Goal: Find specific page/section: Find specific page/section

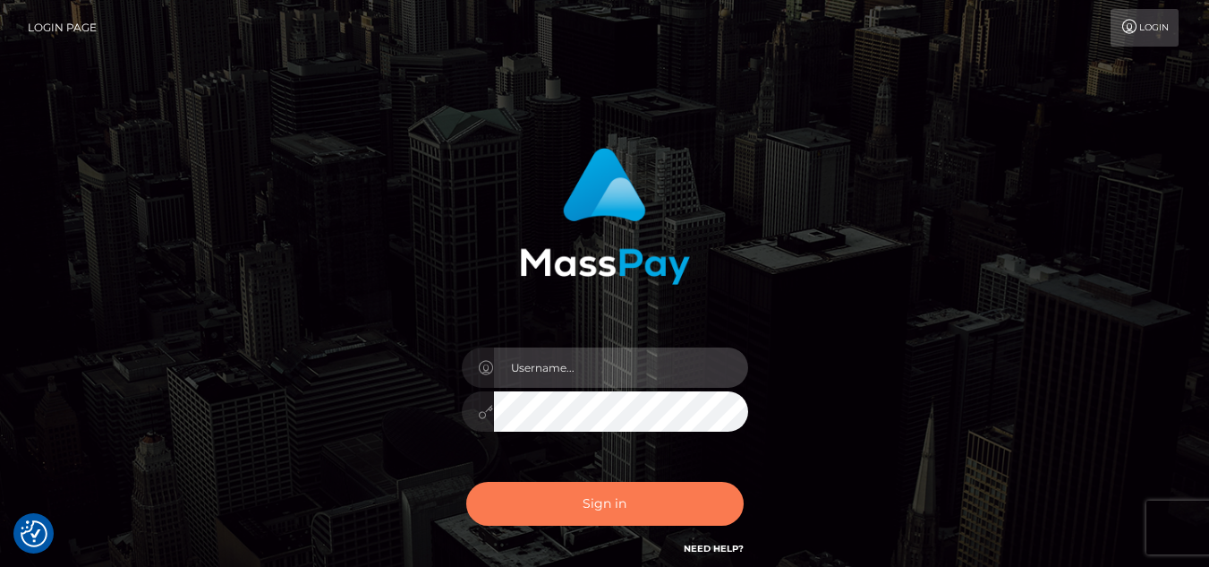
type input "eyosias.es"
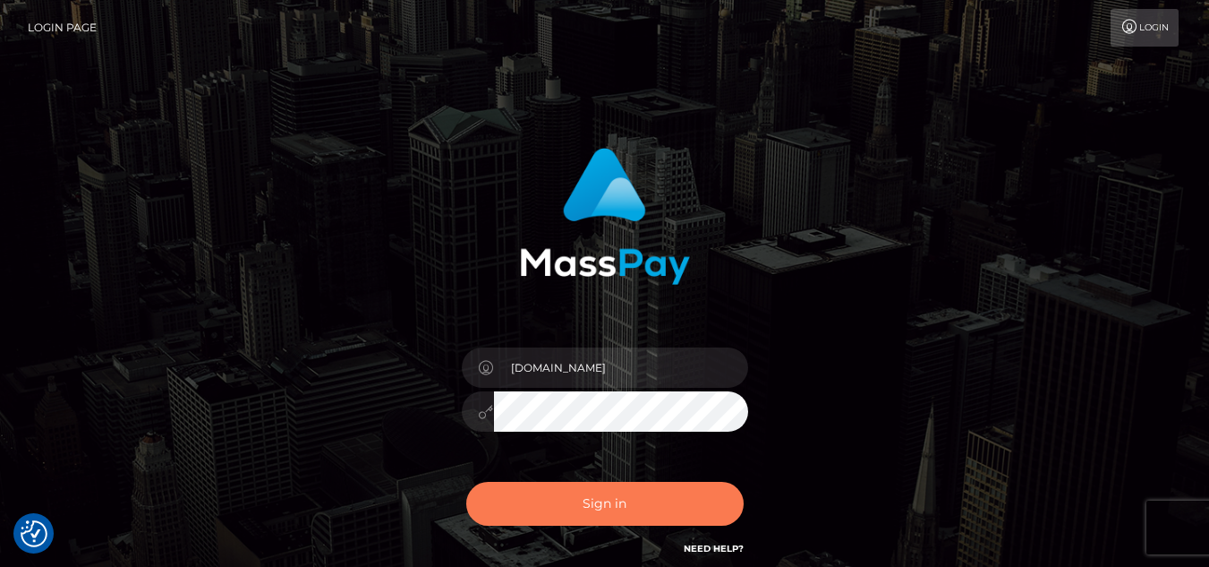
click at [611, 521] on button "Sign in" at bounding box center [604, 503] width 277 height 44
click at [680, 504] on button "Sign in" at bounding box center [604, 503] width 277 height 44
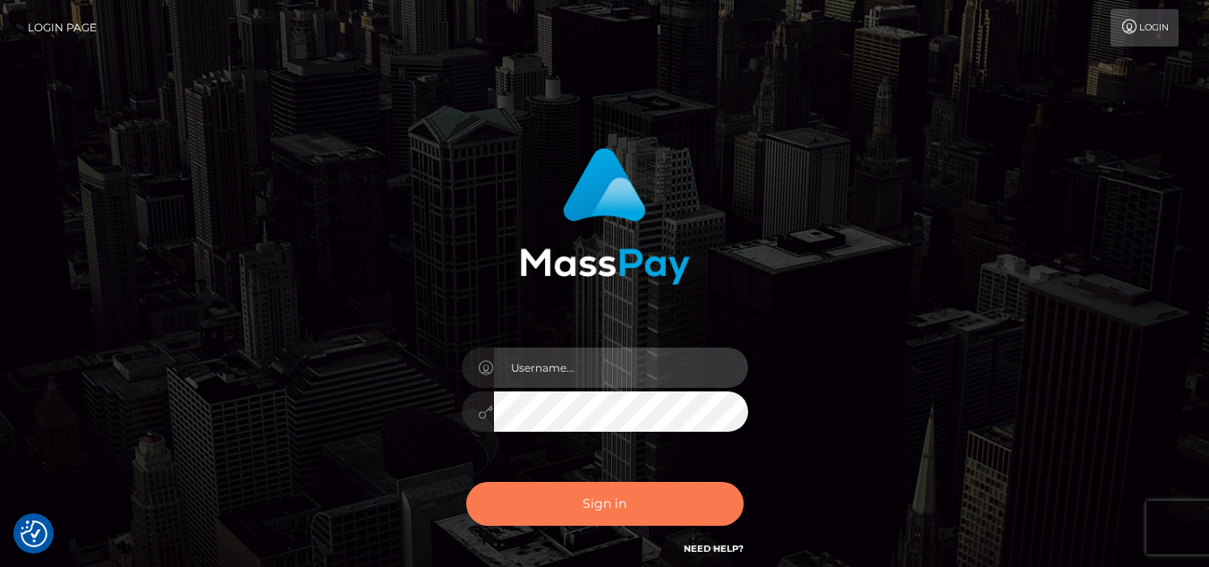
type input "eyosias.es"
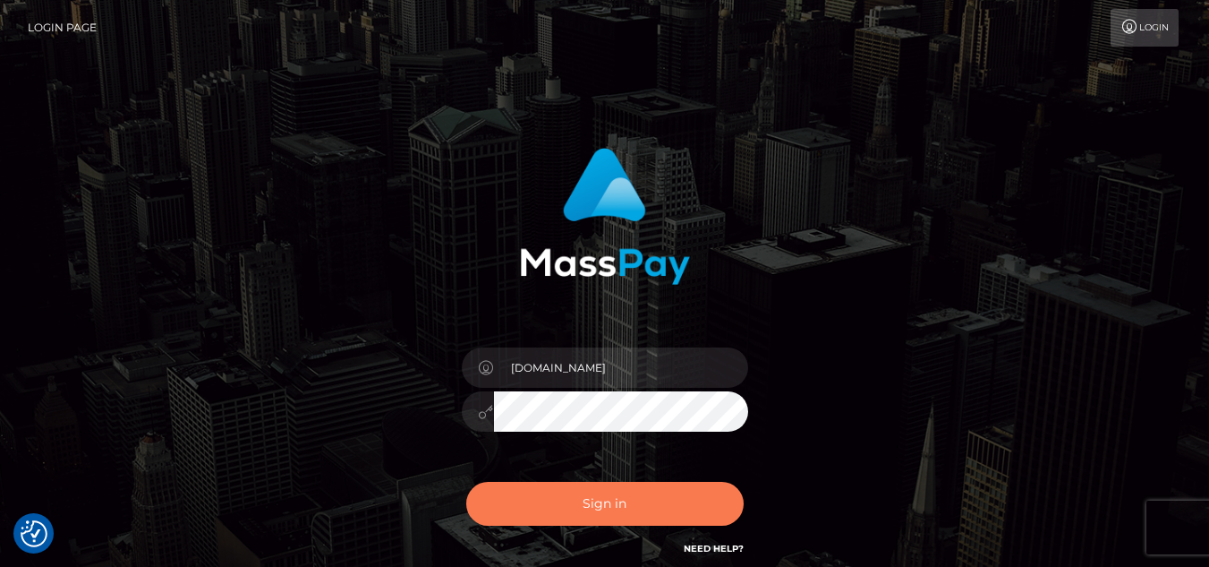
click at [697, 507] on button "Sign in" at bounding box center [604, 503] width 277 height 44
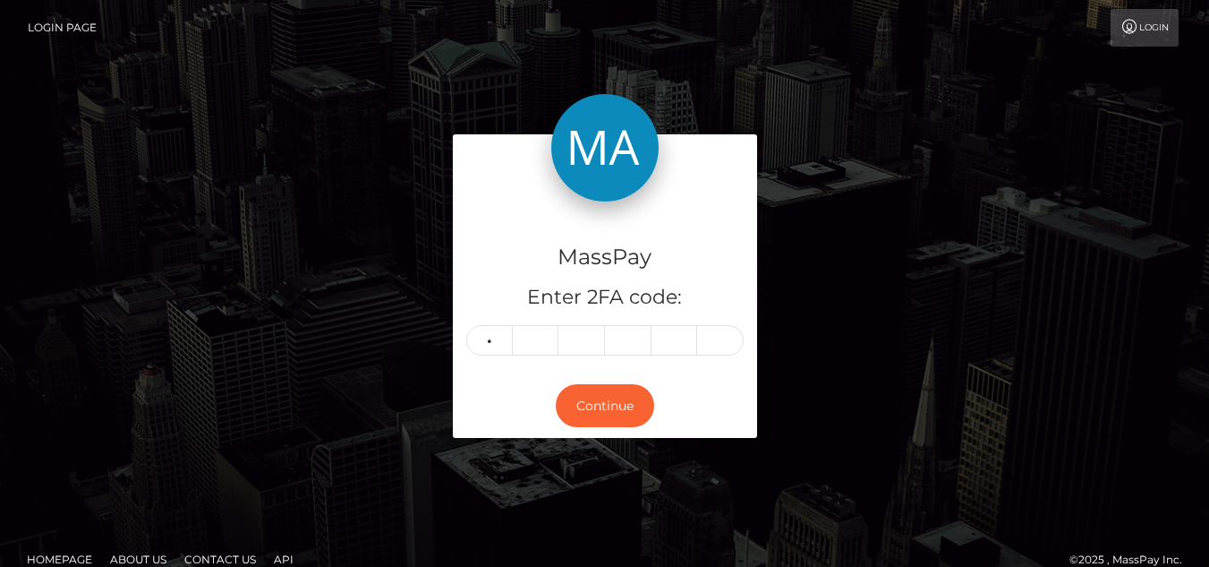
type input "3"
type input "0"
type input "1"
type input "2"
type input "9"
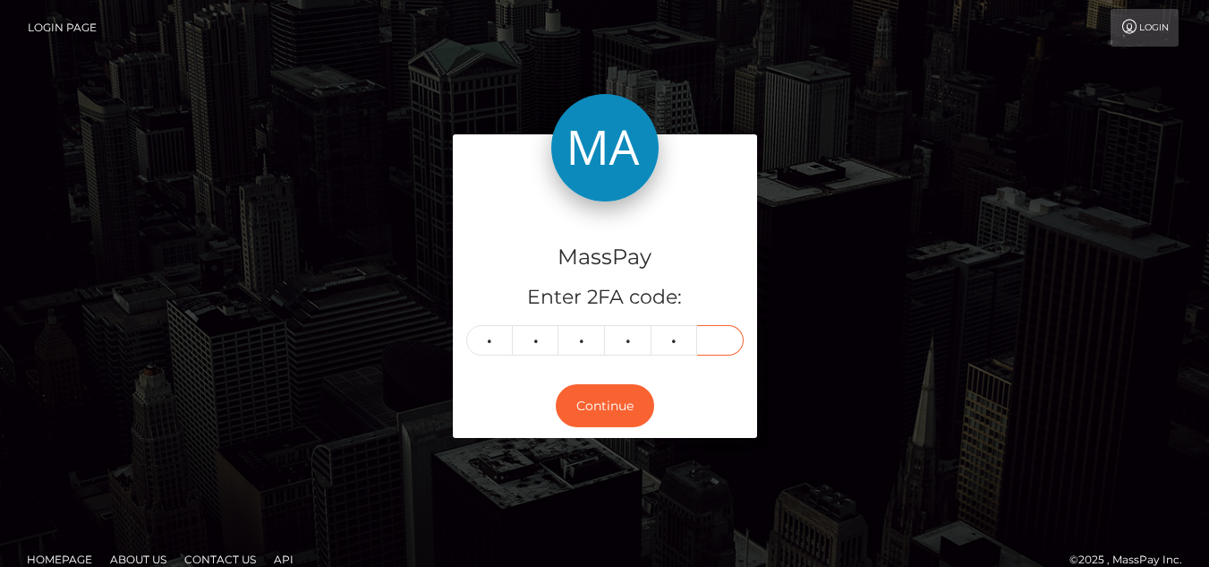
type input "9"
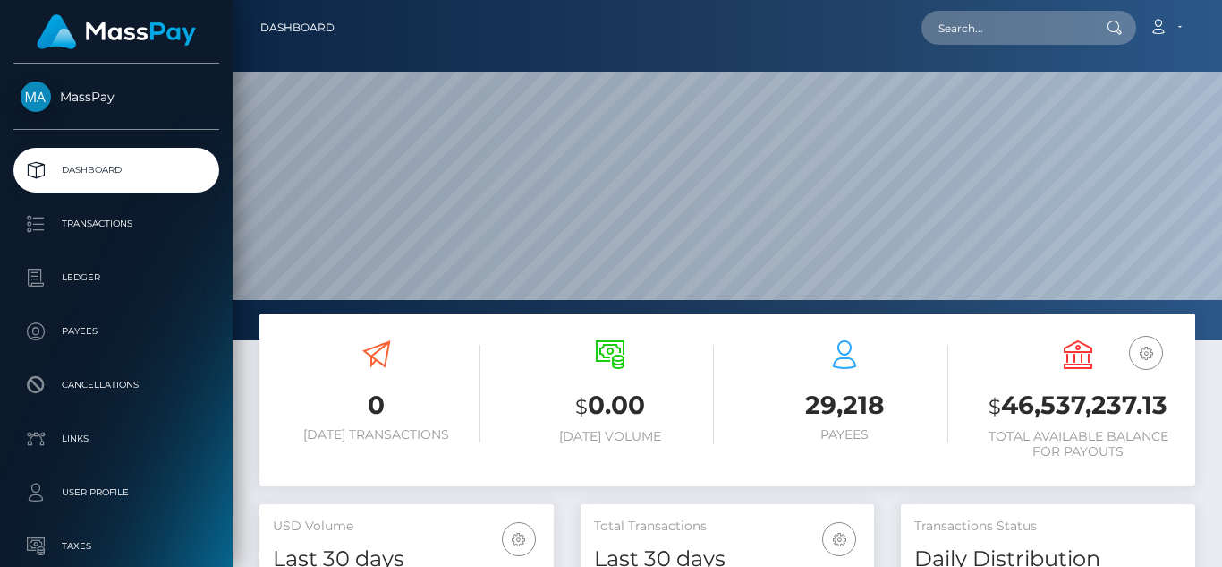
scroll to position [318, 294]
click at [1003, 19] on input "text" at bounding box center [1006, 28] width 168 height 34
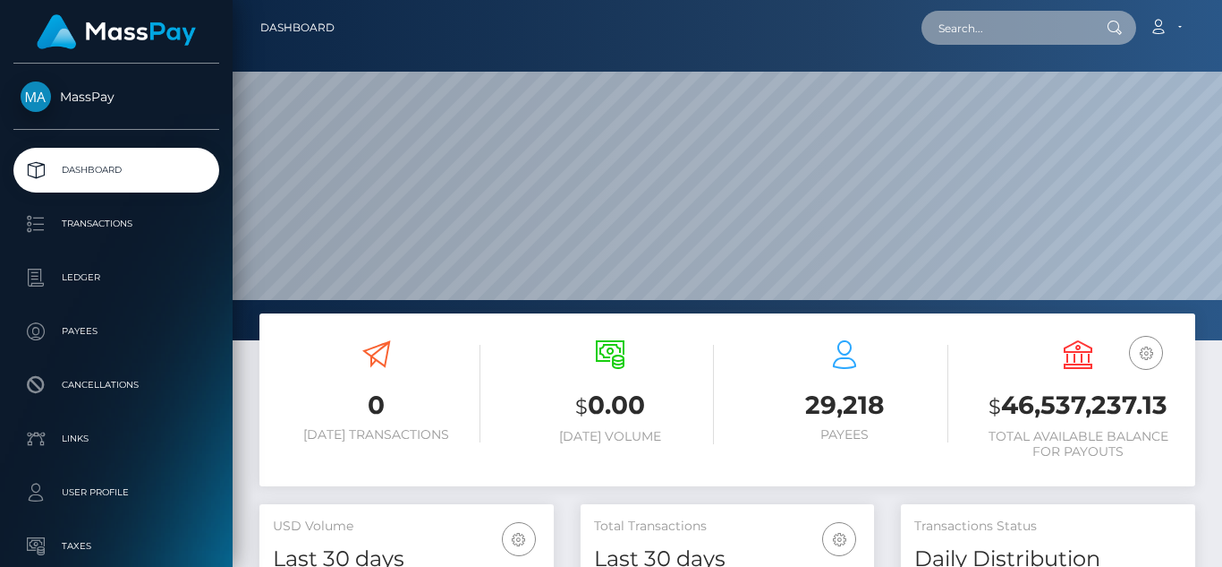
paste input "[EMAIL_ADDRESS][DOMAIN_NAME]"
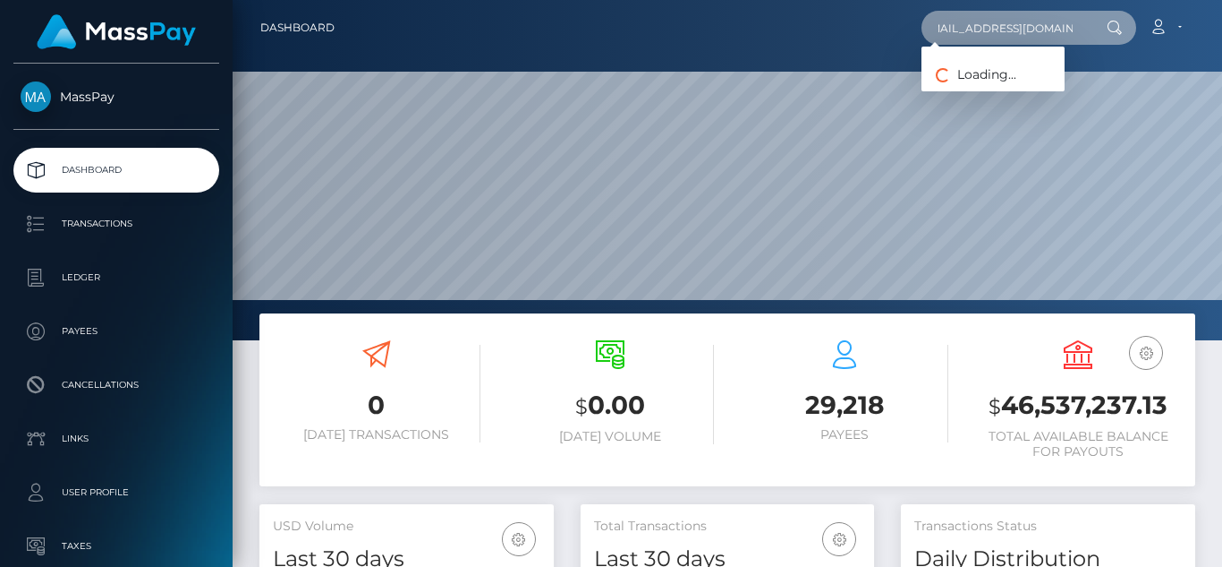
type input "[EMAIL_ADDRESS][DOMAIN_NAME]"
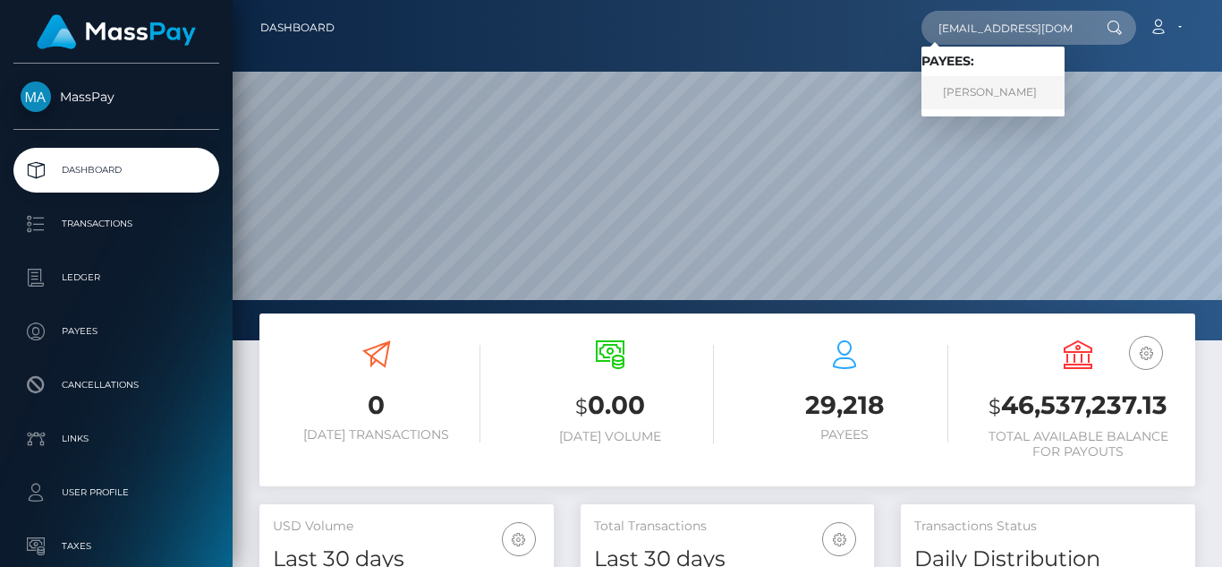
click at [956, 86] on link "CHRISTINE BORBA" at bounding box center [993, 92] width 143 height 33
